Goal: Entertainment & Leisure: Consume media (video, audio)

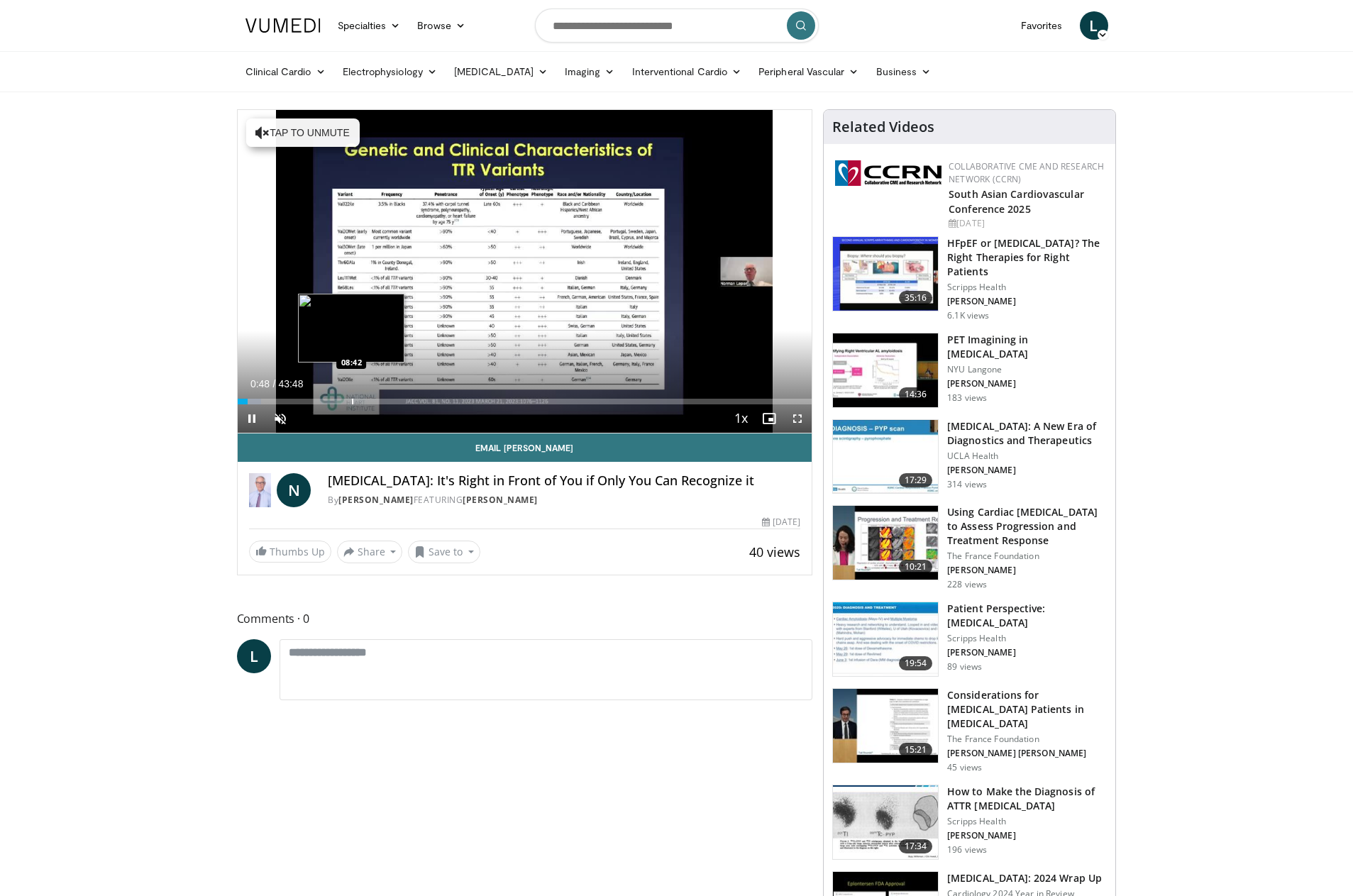
click at [351, 402] on div "Progress Bar" at bounding box center [352, 401] width 2 height 6
click at [381, 401] on div "Progress Bar" at bounding box center [382, 401] width 2 height 6
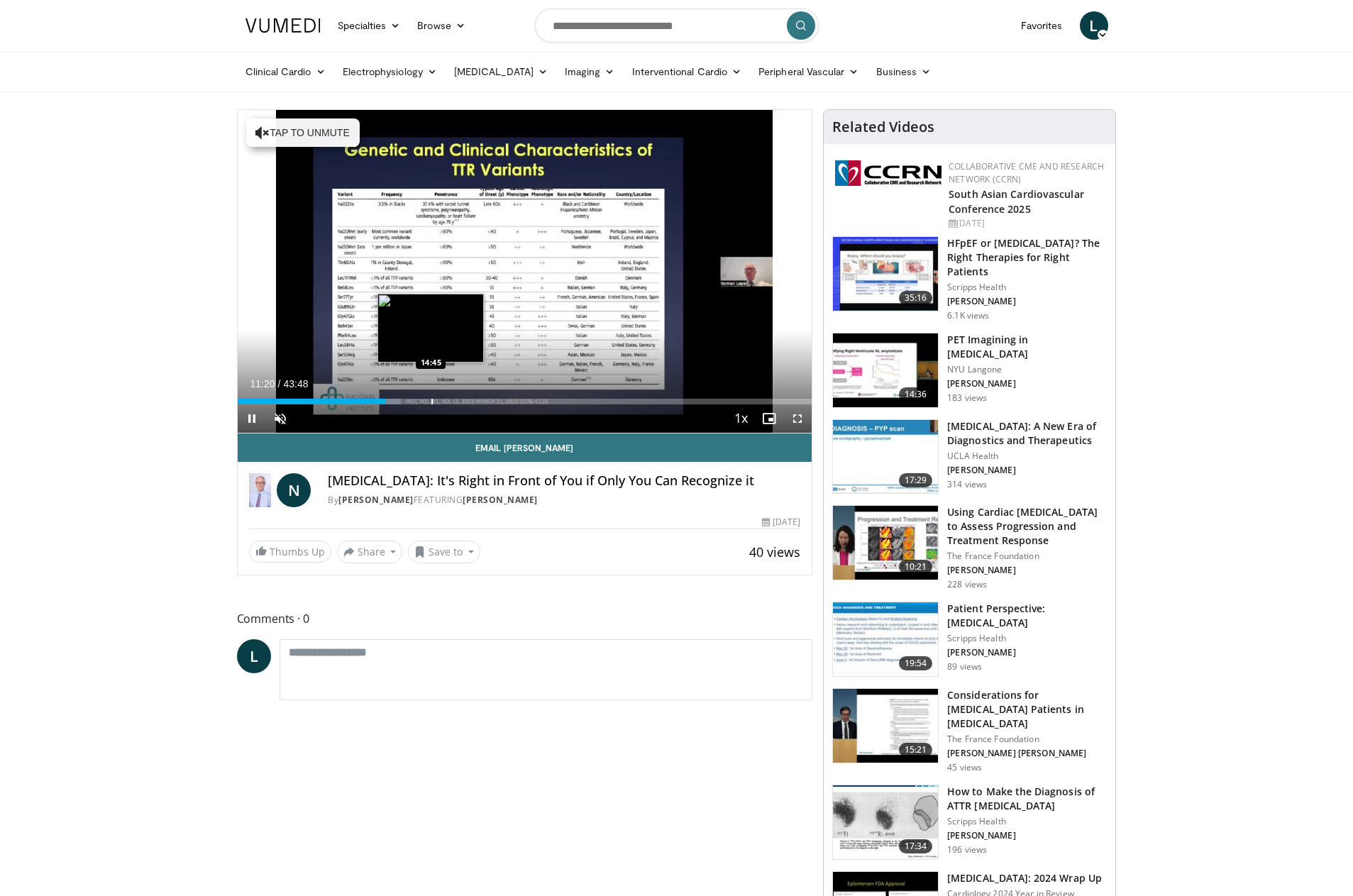
click at [432, 400] on div "Progress Bar" at bounding box center [432, 401] width 2 height 6
